Goal: Find specific page/section: Find specific page/section

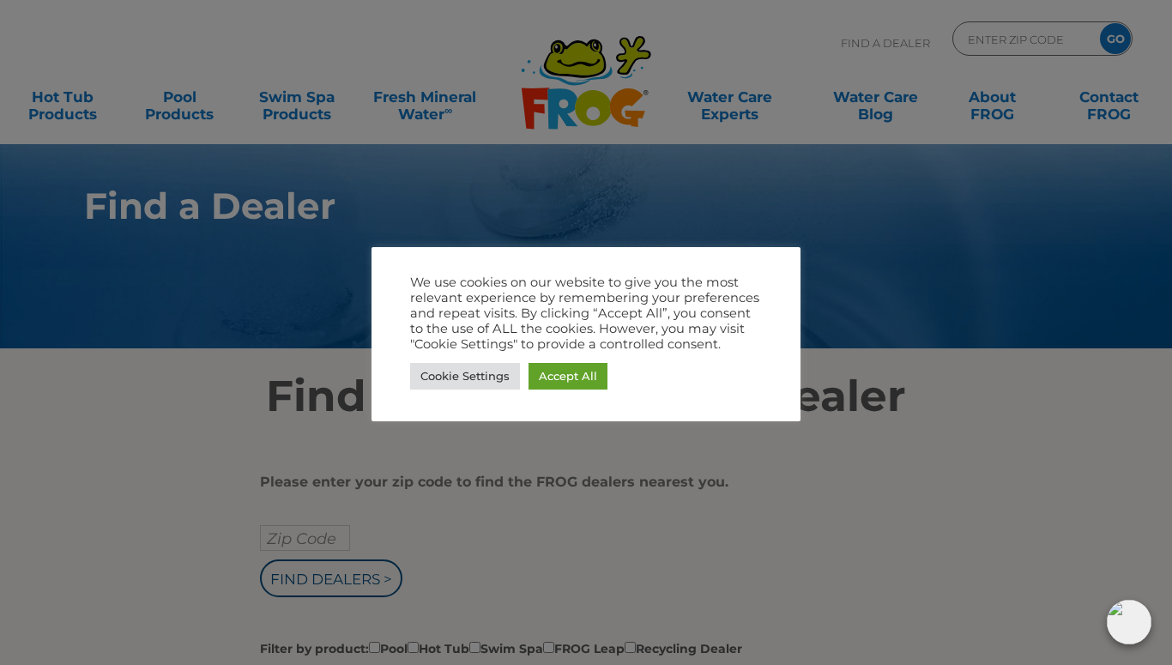
click at [581, 371] on link "Accept All" at bounding box center [567, 376] width 79 height 27
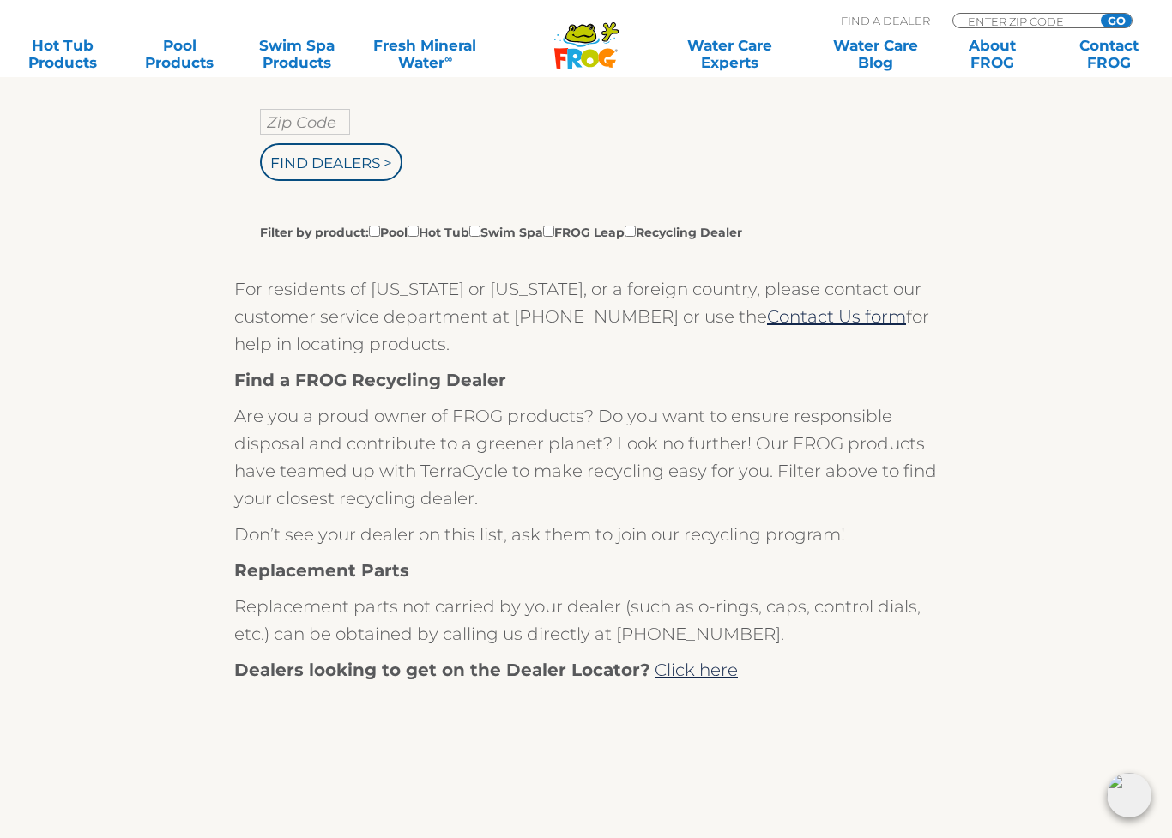
scroll to position [432, 0]
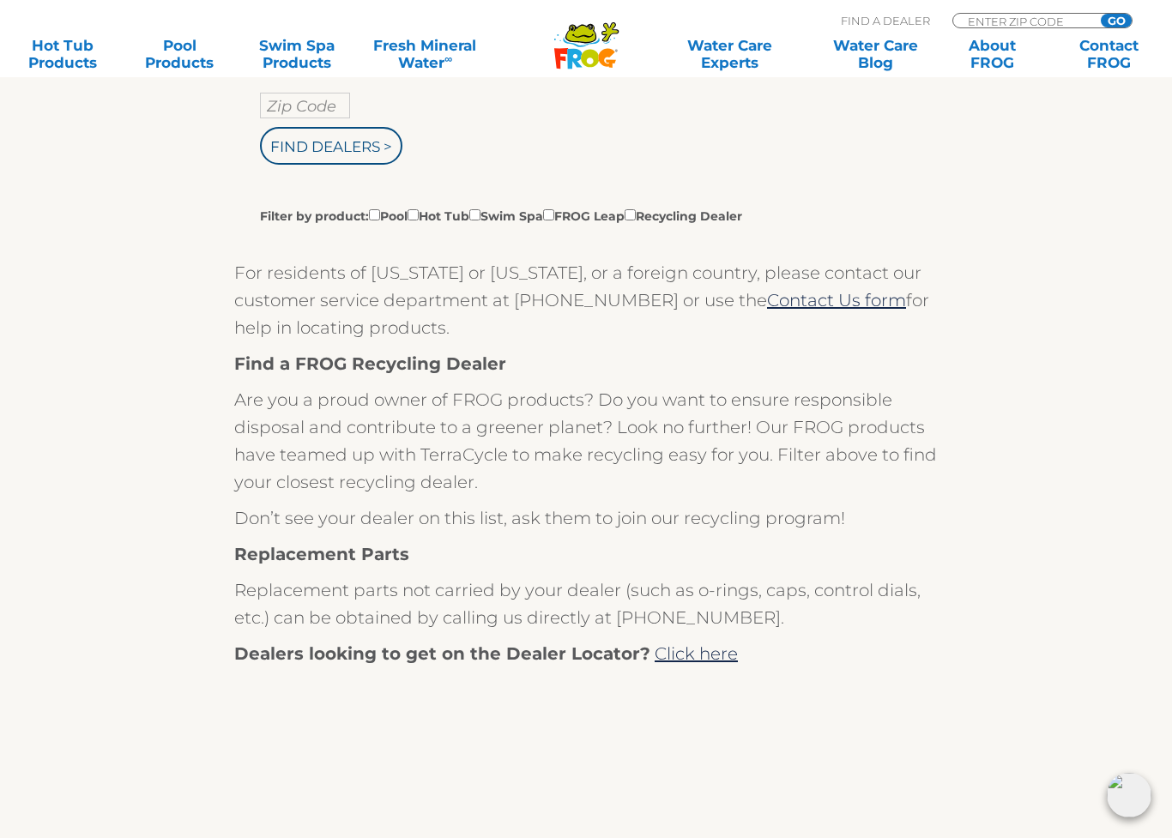
click at [432, 211] on label "Filter by product: Pool Hot Tub Swim Spa FROG Leap Recycling Dealer" at bounding box center [501, 215] width 482 height 19
click at [380, 211] on input "Filter by product: Pool Hot Tub Swim Spa FROG Leap Recycling Dealer" at bounding box center [374, 214] width 11 height 11
click at [383, 210] on label "Filter by product: Pool Hot Tub Swim Spa FROG Leap Recycling Dealer" at bounding box center [501, 215] width 482 height 19
click at [380, 210] on input "Filter by product: Pool Hot Tub Swim Spa FROG Leap Recycling Dealer" at bounding box center [374, 214] width 11 height 11
checkbox input "false"
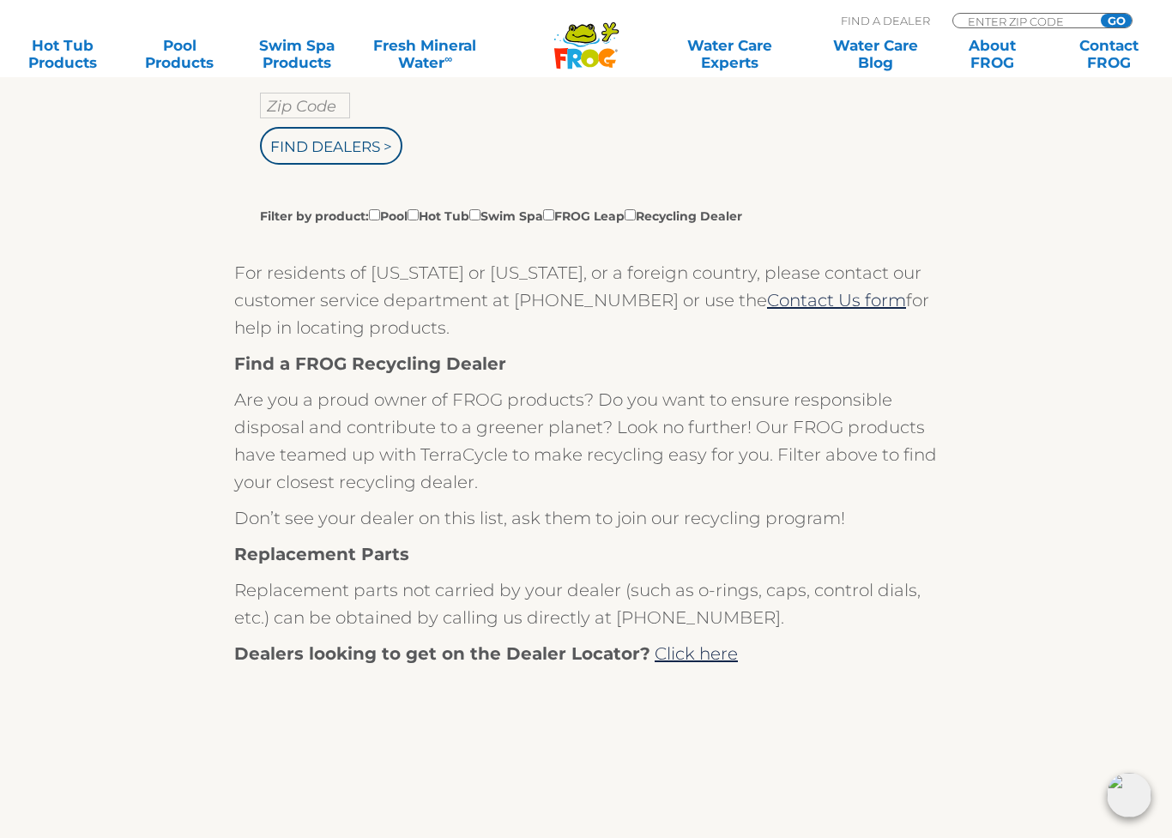
click at [419, 218] on input "Filter by product: Pool Hot Tub Swim Spa FROG Leap Recycling Dealer" at bounding box center [412, 214] width 11 height 11
checkbox input "true"
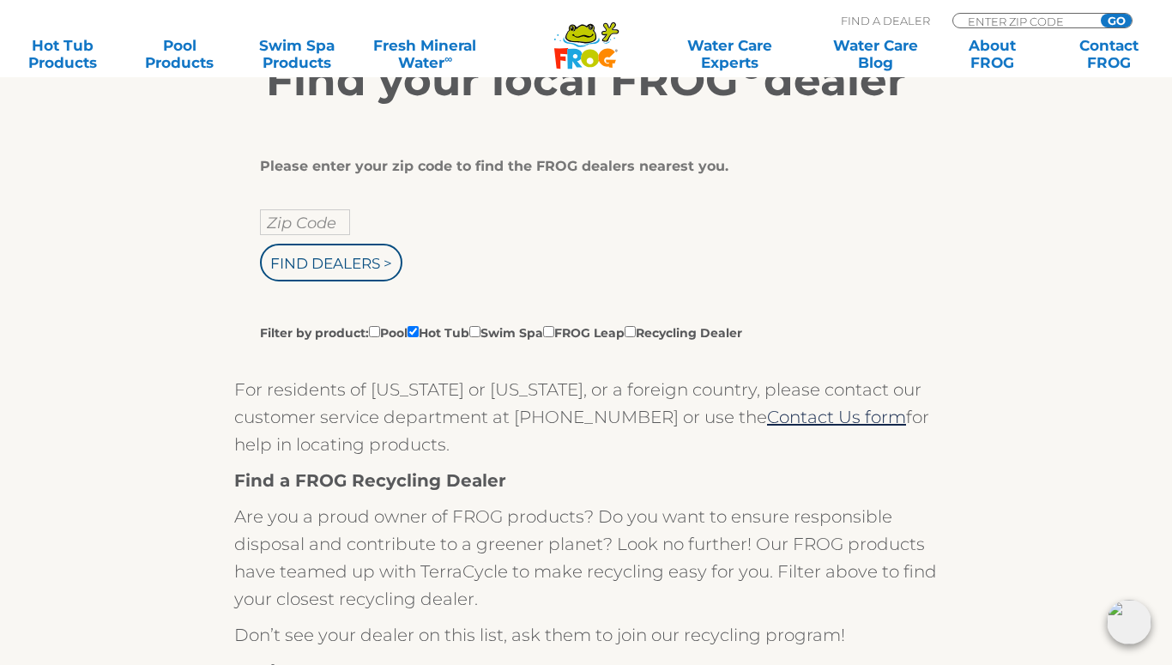
scroll to position [315, 0]
click at [281, 236] on input "Zip Code" at bounding box center [305, 223] width 90 height 26
type input "Zip Code"
click at [277, 223] on input "text" at bounding box center [305, 223] width 90 height 26
type input "78641"
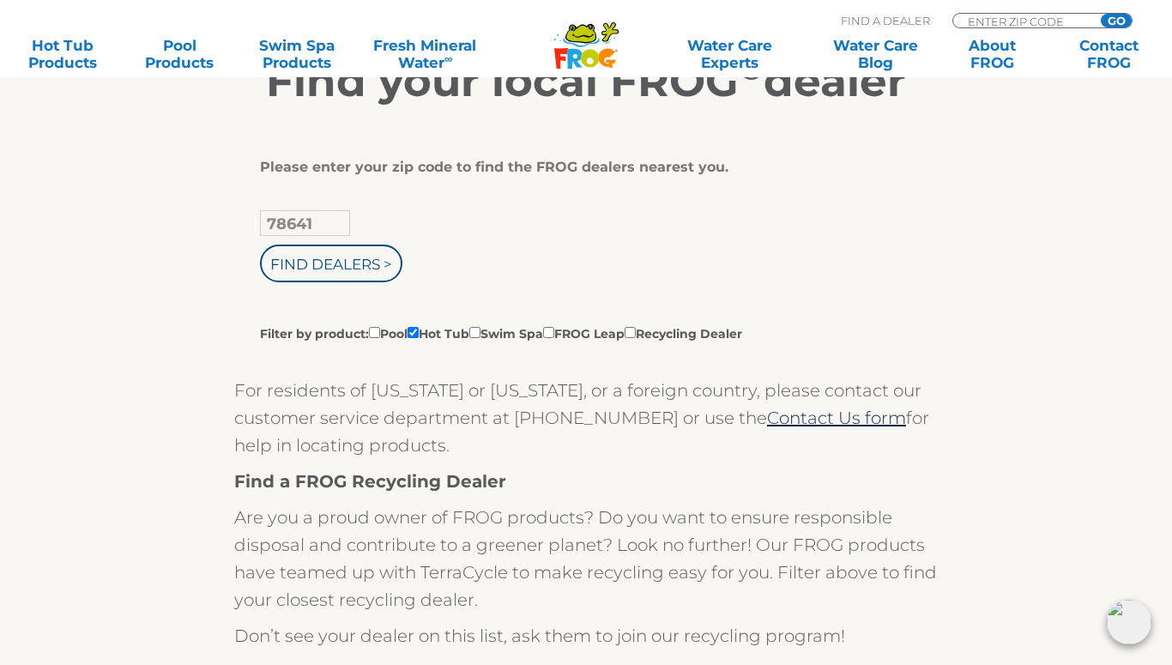
click at [336, 273] on input "Find Dealers >" at bounding box center [331, 263] width 142 height 38
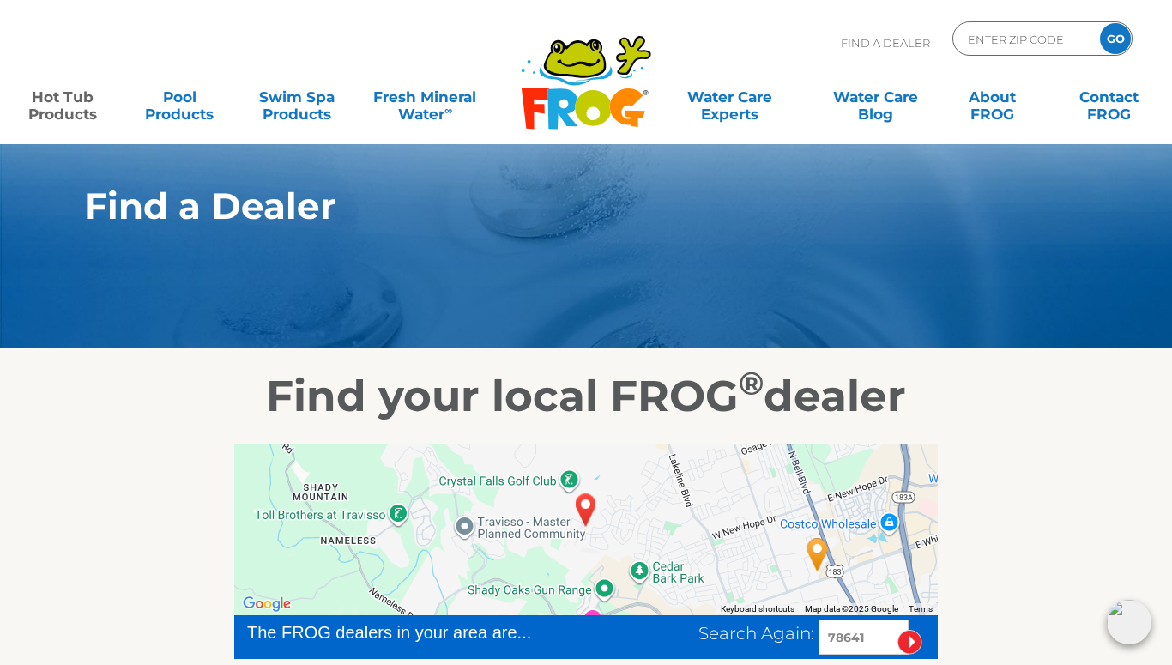
click at [69, 105] on link "Hot Tub Products" at bounding box center [62, 97] width 91 height 34
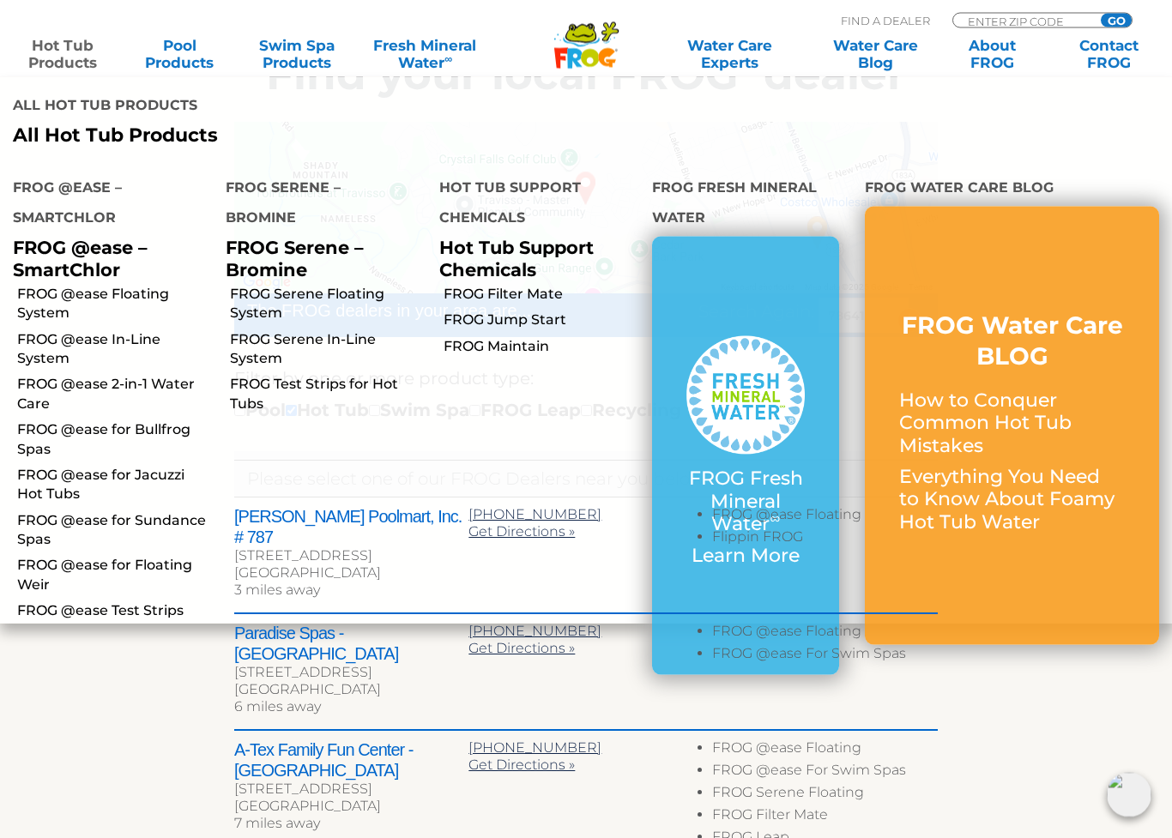
scroll to position [322, 0]
click at [55, 479] on link "FROG @ease for Jacuzzi Hot Tubs" at bounding box center [115, 485] width 196 height 39
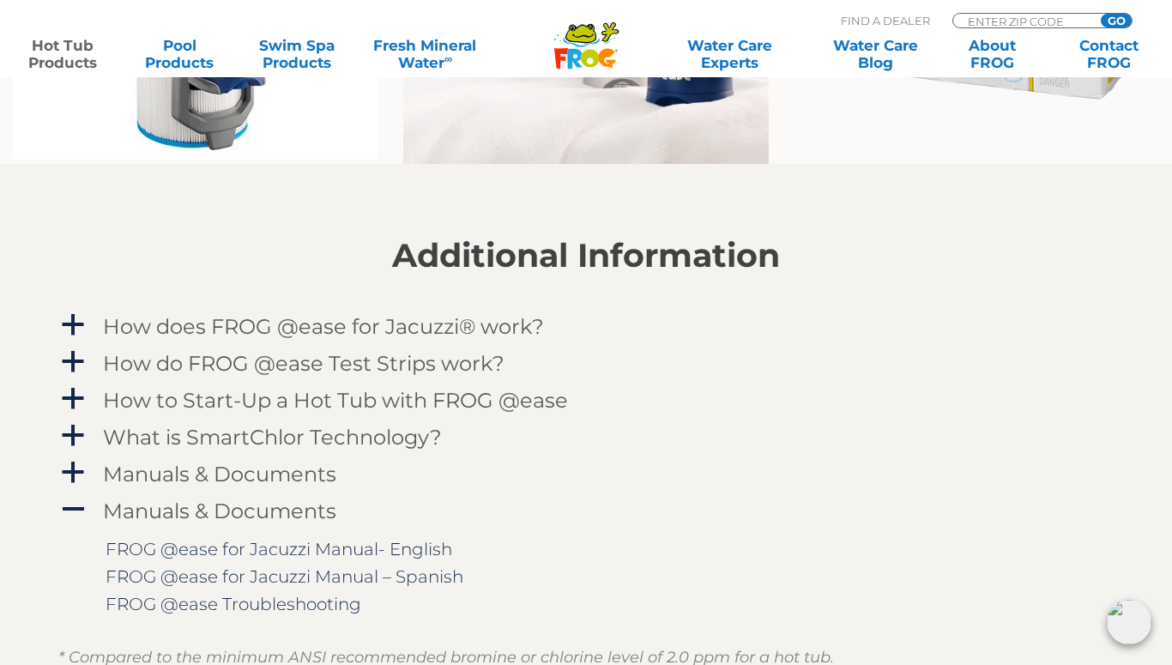
scroll to position [1532, 0]
